Goal: Find contact information: Find contact information

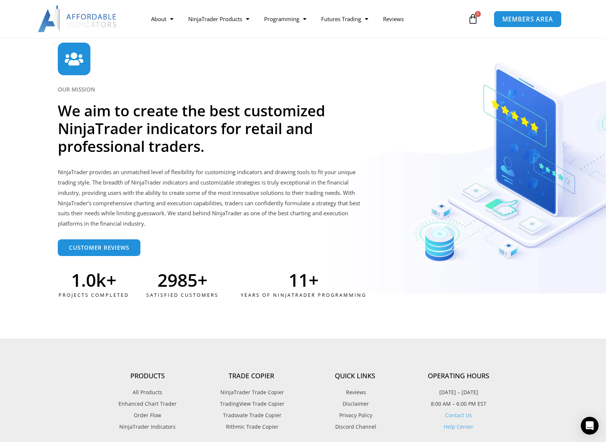
scroll to position [1854, 0]
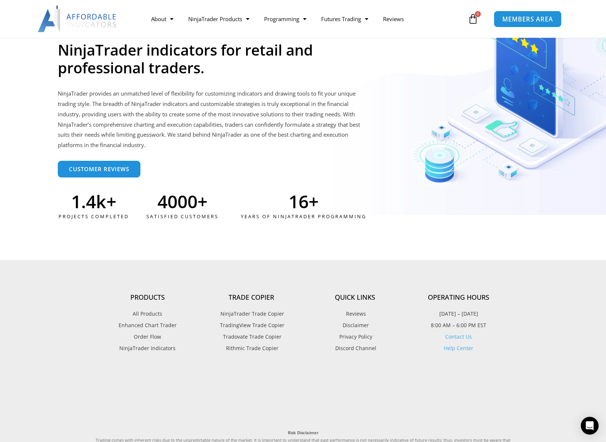
click at [525, 14] on link "MEMBERS AREA" at bounding box center [528, 18] width 68 height 17
click at [525, 24] on link "MEMBERS AREA" at bounding box center [528, 18] width 68 height 17
click at [55, 249] on div at bounding box center [303, 97] width 606 height 328
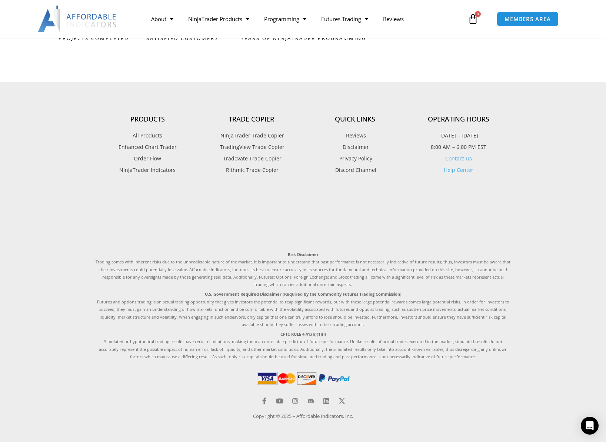
scroll to position [1938, 0]
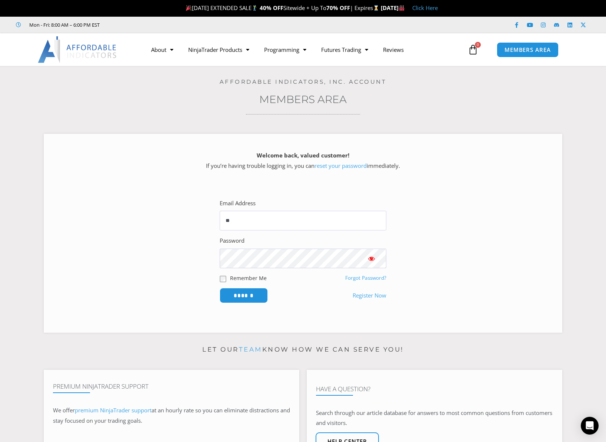
type input "*"
type input "**********"
click at [220, 288] on input "******" at bounding box center [244, 295] width 48 height 15
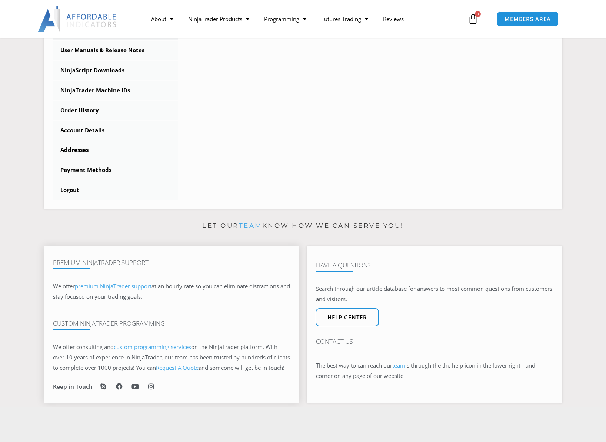
scroll to position [187, 0]
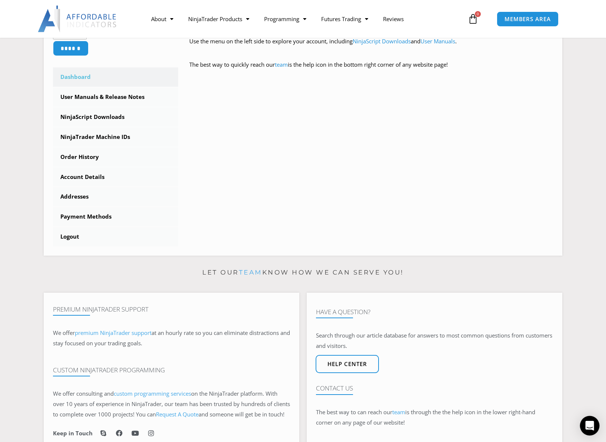
click at [596, 429] on div "Open Intercom Messenger" at bounding box center [591, 426] width 20 height 20
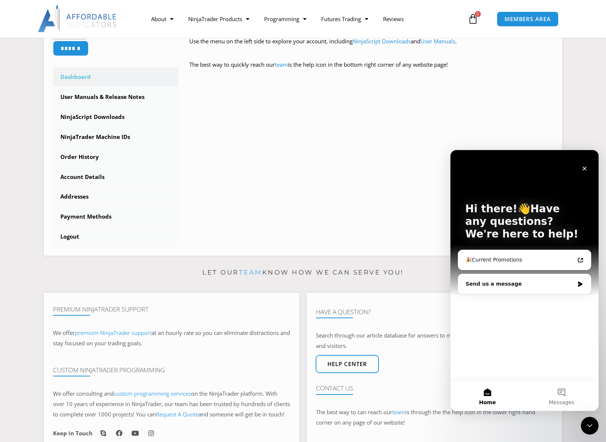
scroll to position [0, 0]
click at [522, 284] on div "Send us a message" at bounding box center [520, 284] width 109 height 8
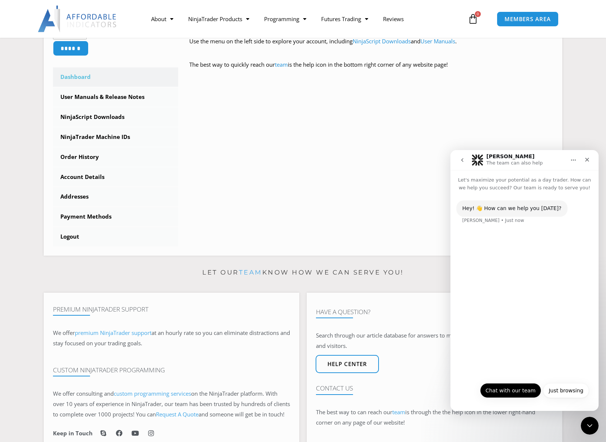
click at [514, 391] on button "Chat with our team" at bounding box center [510, 390] width 61 height 15
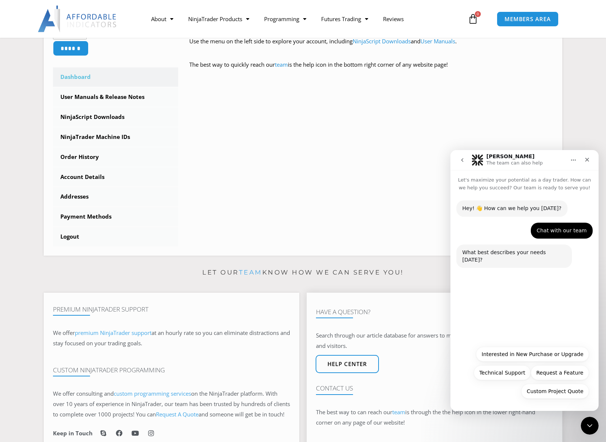
scroll to position [280, 0]
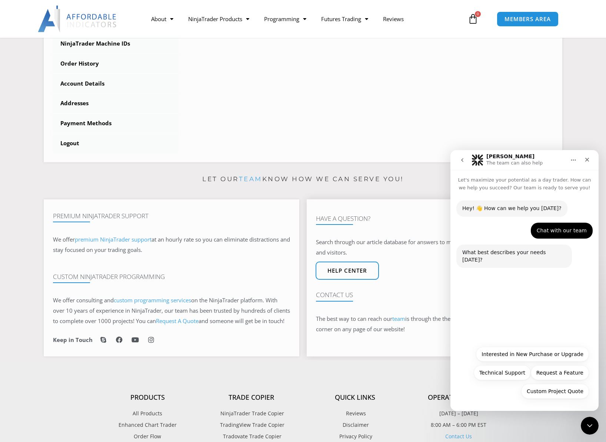
click at [397, 323] on link "team" at bounding box center [399, 318] width 13 height 7
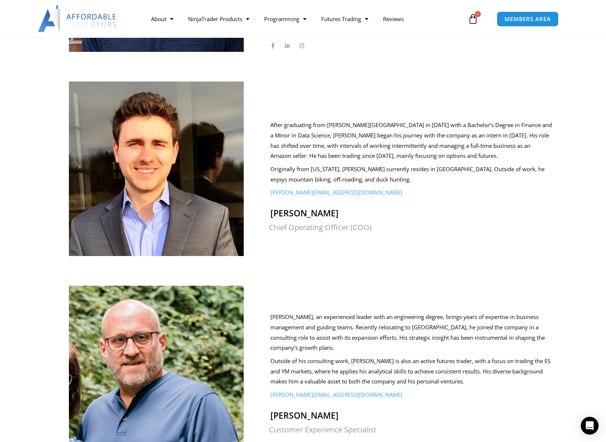
scroll to position [234, 0]
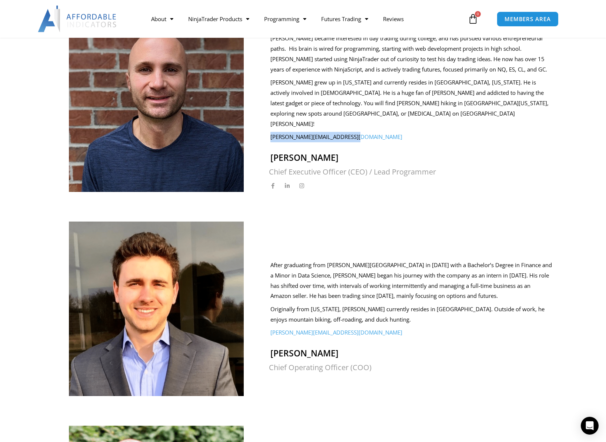
drag, startPoint x: 362, startPoint y: 117, endPoint x: 266, endPoint y: 124, distance: 96.3
click at [266, 124] on div "[PERSON_NAME] is a 2008 graduate of [PERSON_NAME][GEOGRAPHIC_DATA] with a Bache…" at bounding box center [405, 101] width 293 height 182
copy link "[PERSON_NAME][EMAIL_ADDRESS][DOMAIN_NAME]"
